Goal: Find specific page/section: Find specific page/section

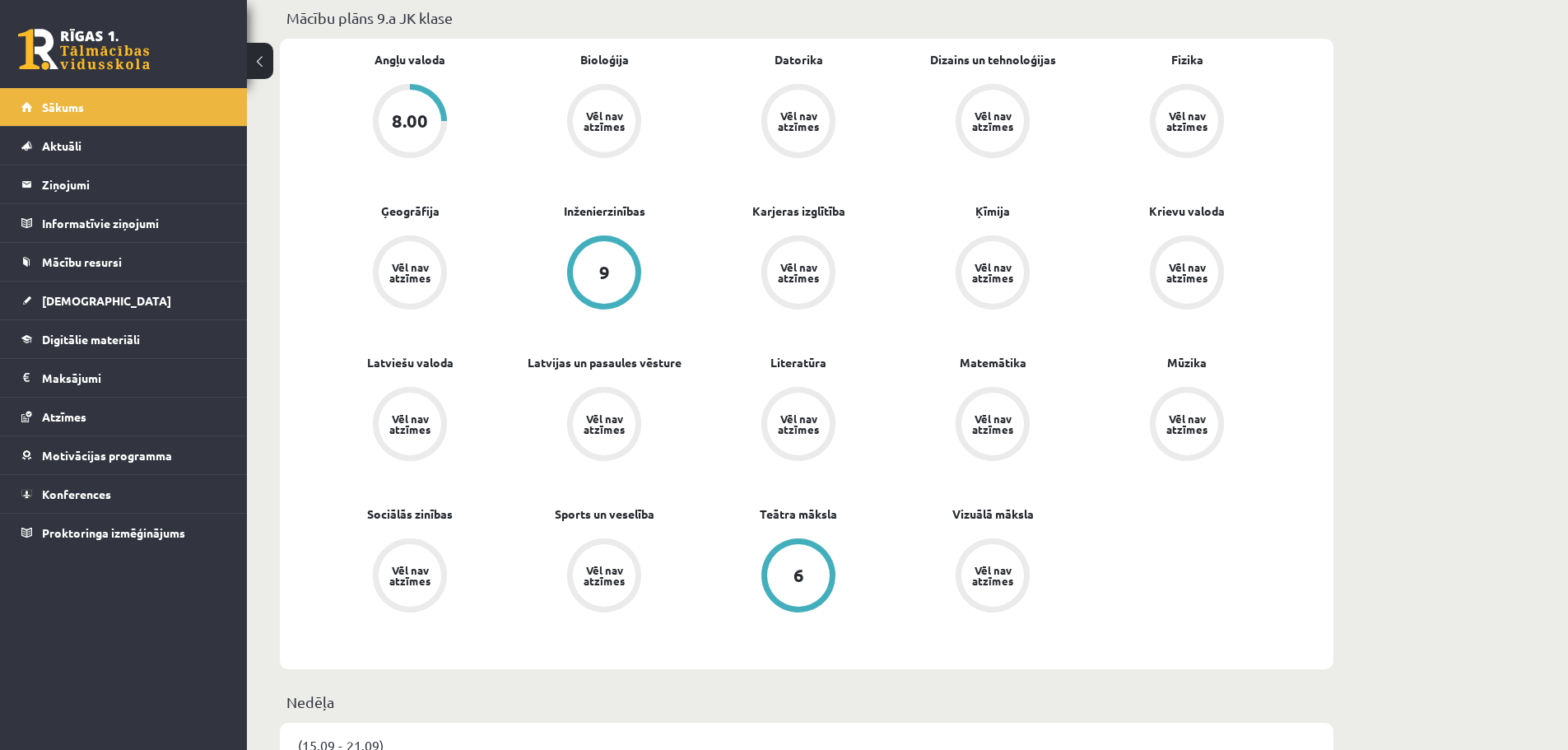
scroll to position [164, 0]
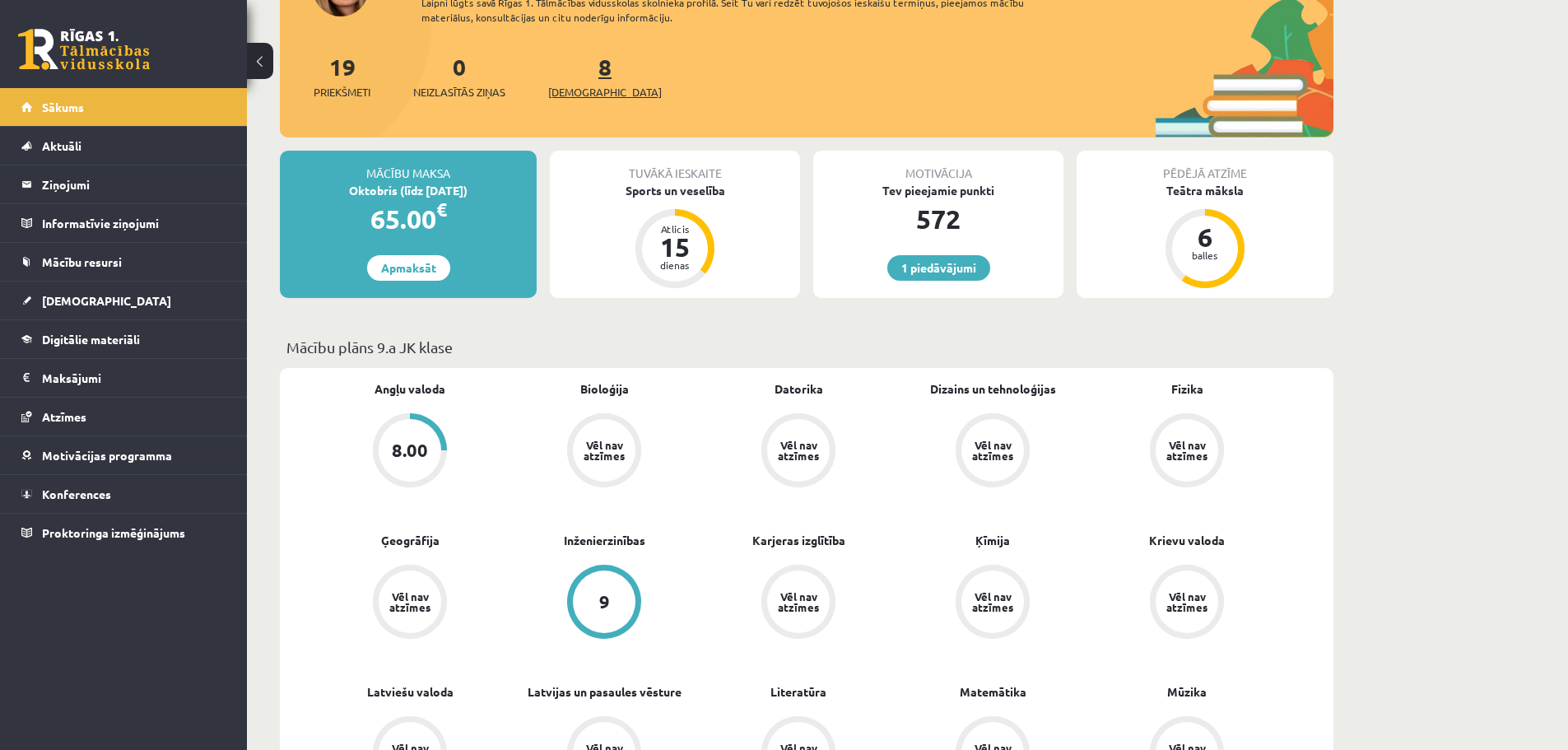
click at [573, 70] on link "8 Ieskaites" at bounding box center [604, 75] width 114 height 49
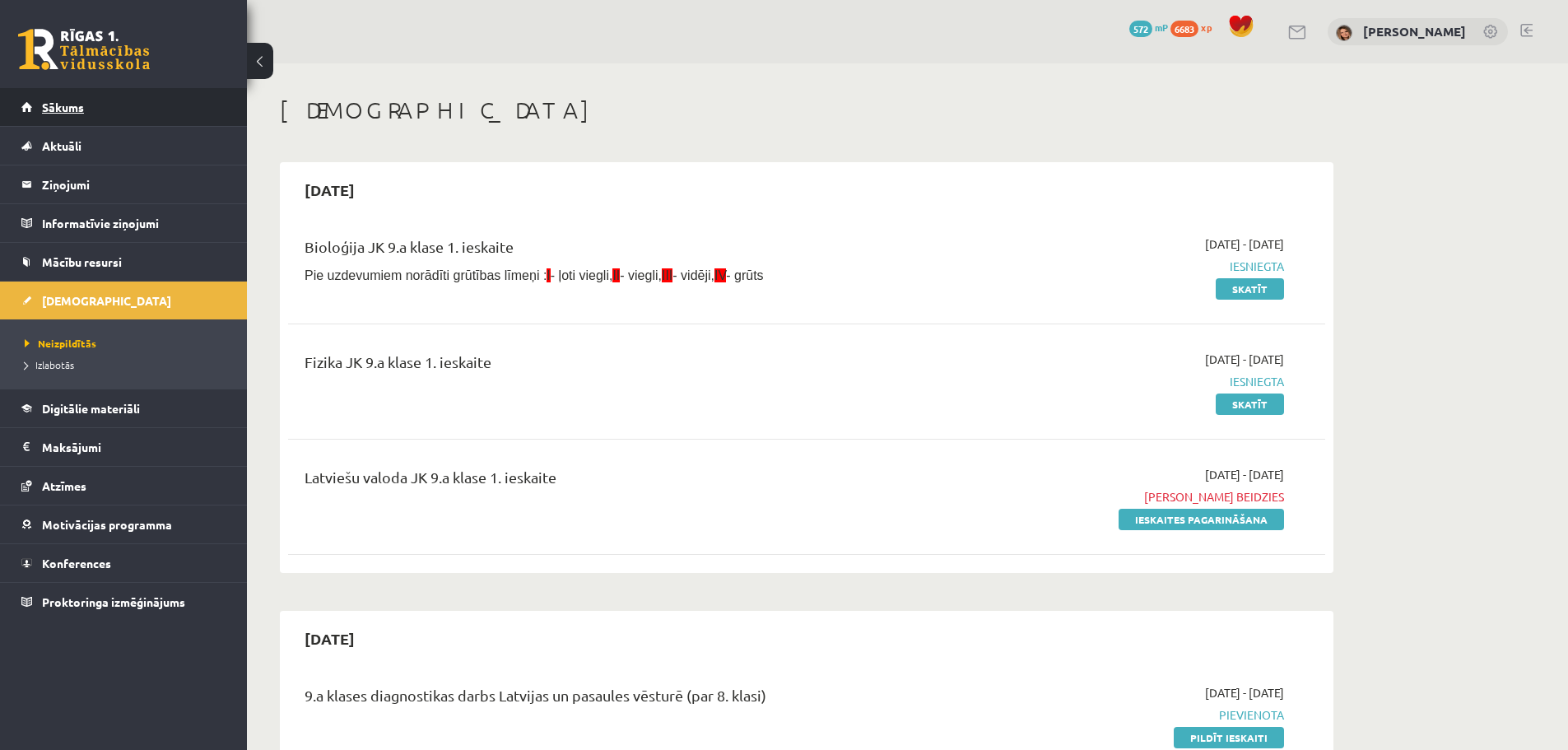
click at [70, 107] on span "Sākums" at bounding box center [63, 107] width 42 height 15
